Goal: Navigation & Orientation: Find specific page/section

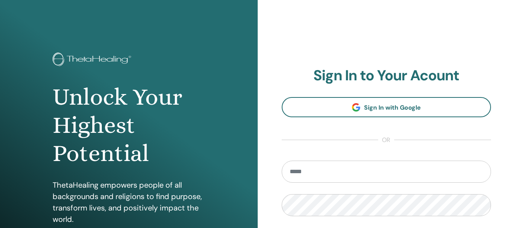
type input "**********"
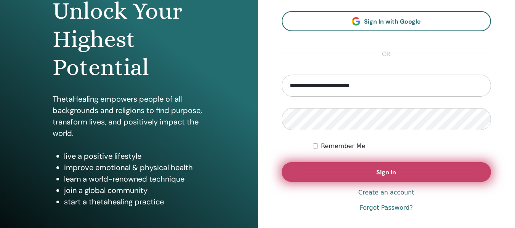
click at [364, 171] on button "Sign In" at bounding box center [387, 173] width 210 height 20
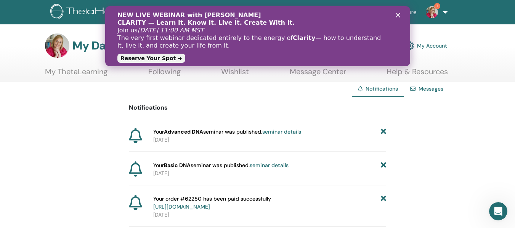
click at [398, 14] on icon "Uždaryti" at bounding box center [398, 15] width 5 height 5
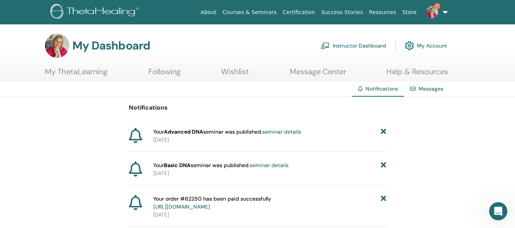
click at [185, 133] on strong "Advanced DNA" at bounding box center [183, 132] width 39 height 7
click at [135, 135] on icon at bounding box center [135, 135] width 13 height 15
click at [354, 45] on link "Instructor Dashboard" at bounding box center [354, 45] width 66 height 17
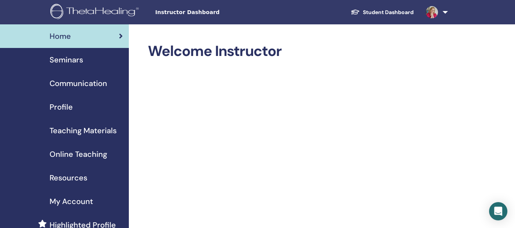
click at [55, 58] on span "Seminars" at bounding box center [67, 59] width 34 height 11
